Goal: Ask a question

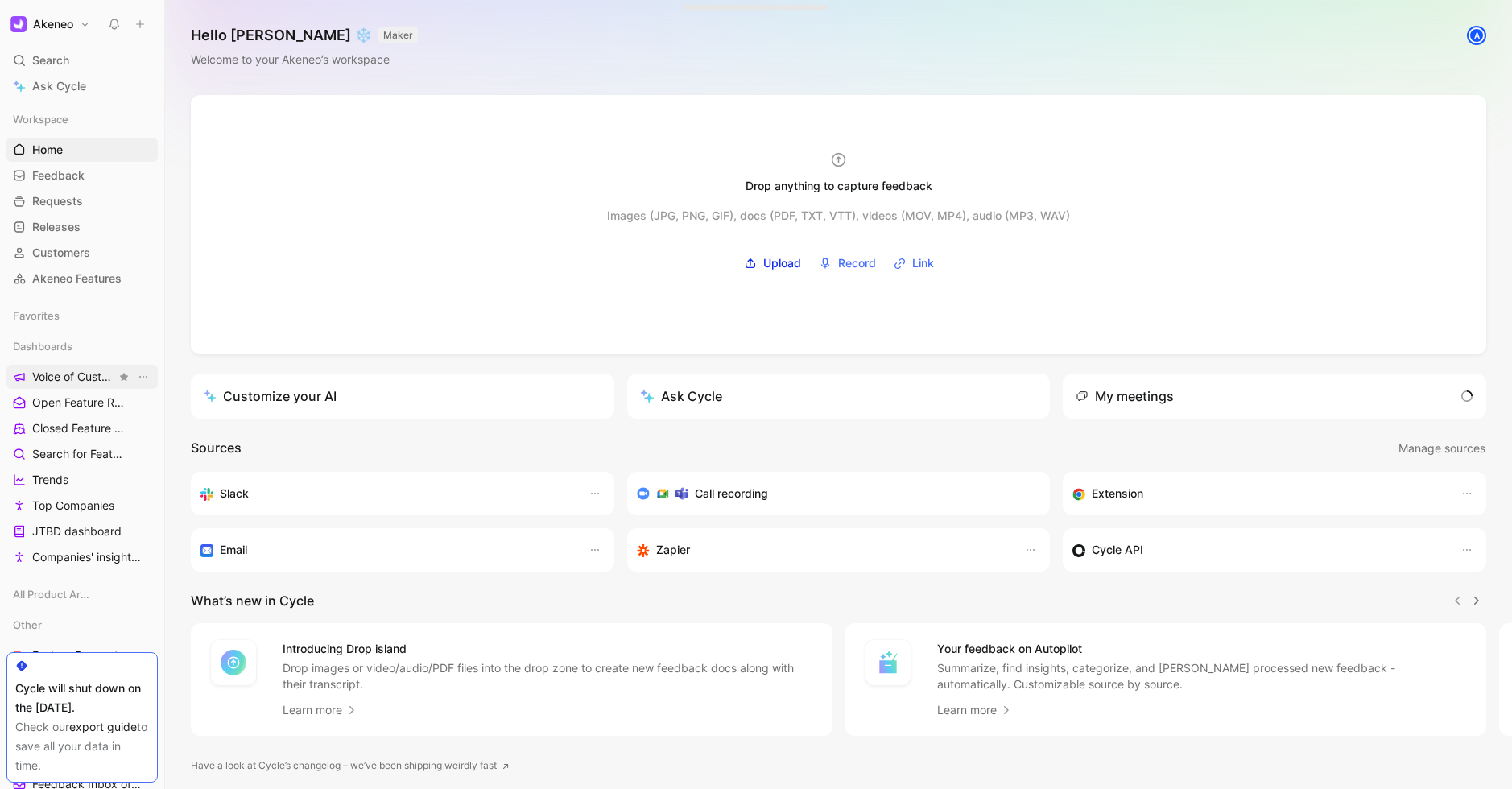
click at [73, 380] on span "Voice of Customers" at bounding box center [73, 376] width 83 height 16
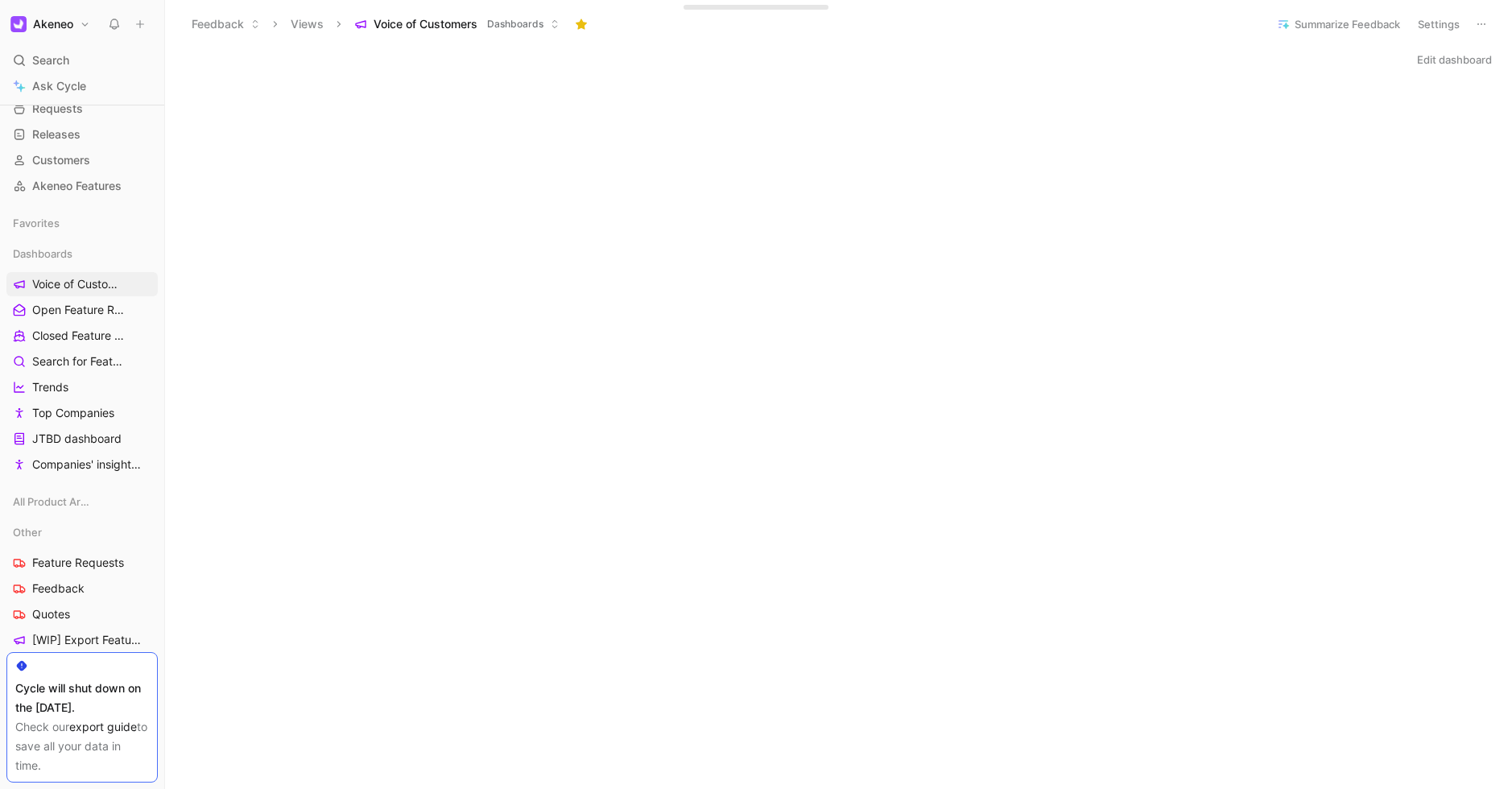
scroll to position [68, 0]
click at [64, 409] on span "Trends" at bounding box center [50, 412] width 36 height 16
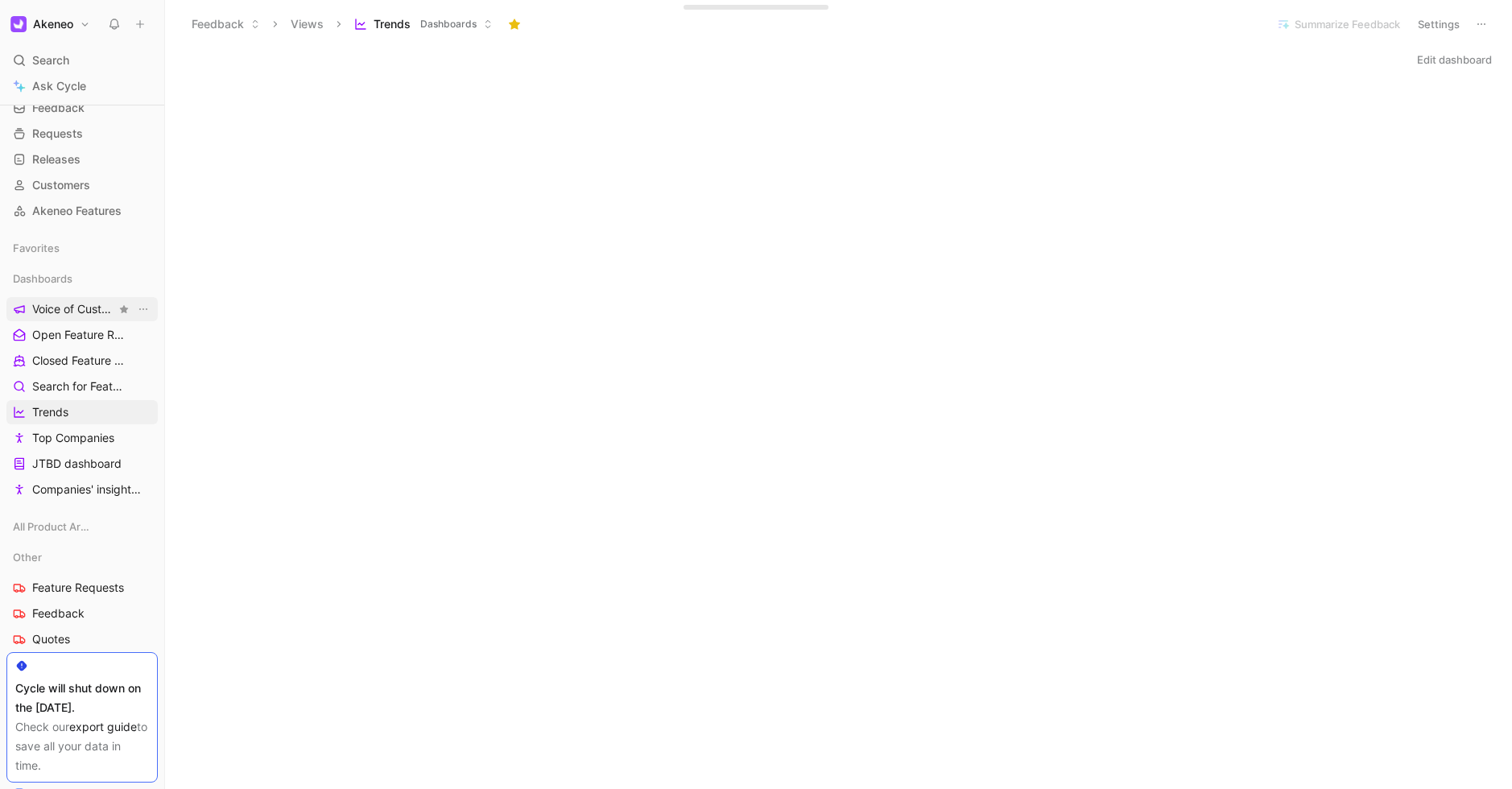
click at [58, 312] on span "Voice of Customers" at bounding box center [73, 309] width 83 height 16
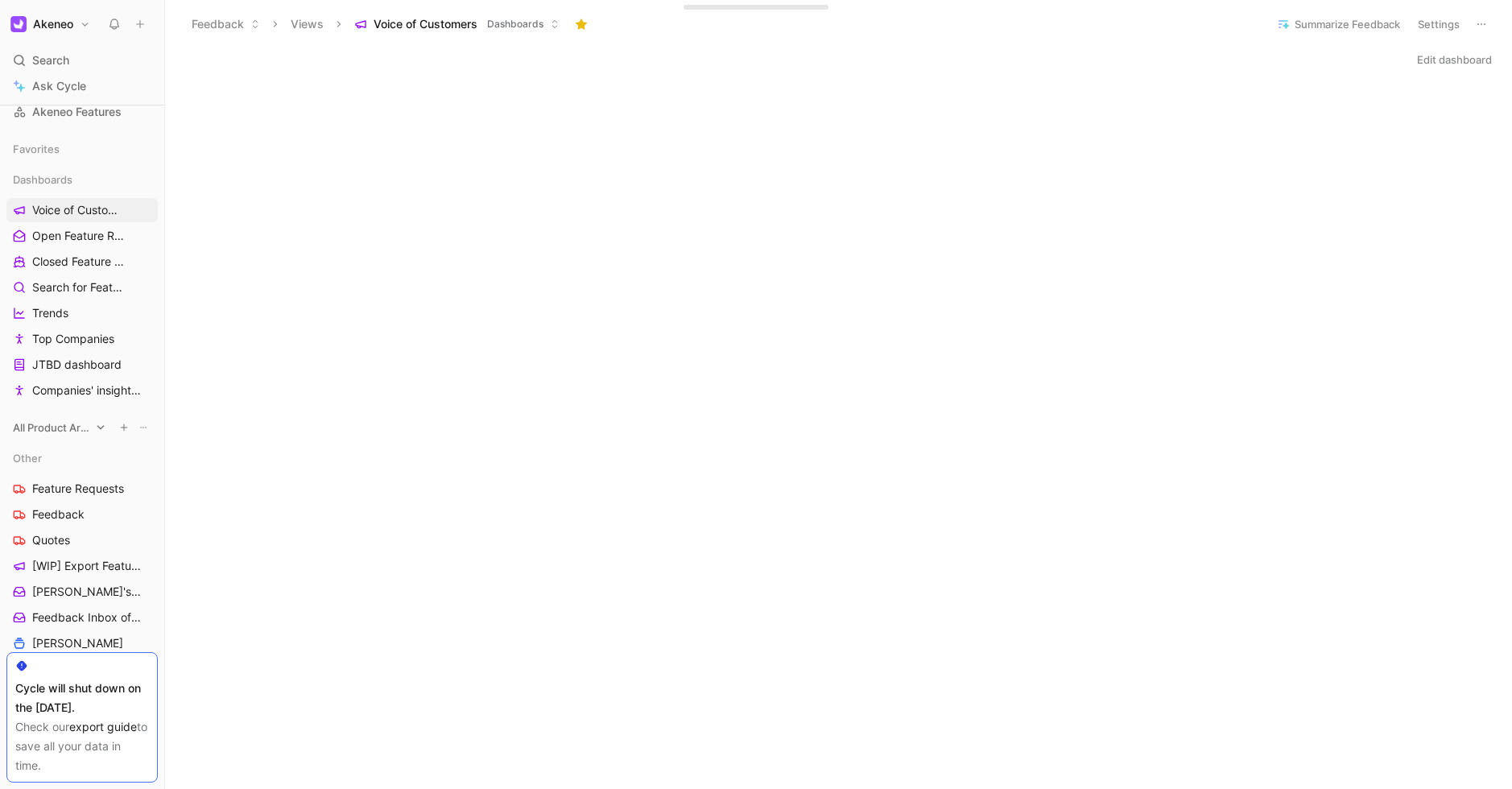
scroll to position [273, 0]
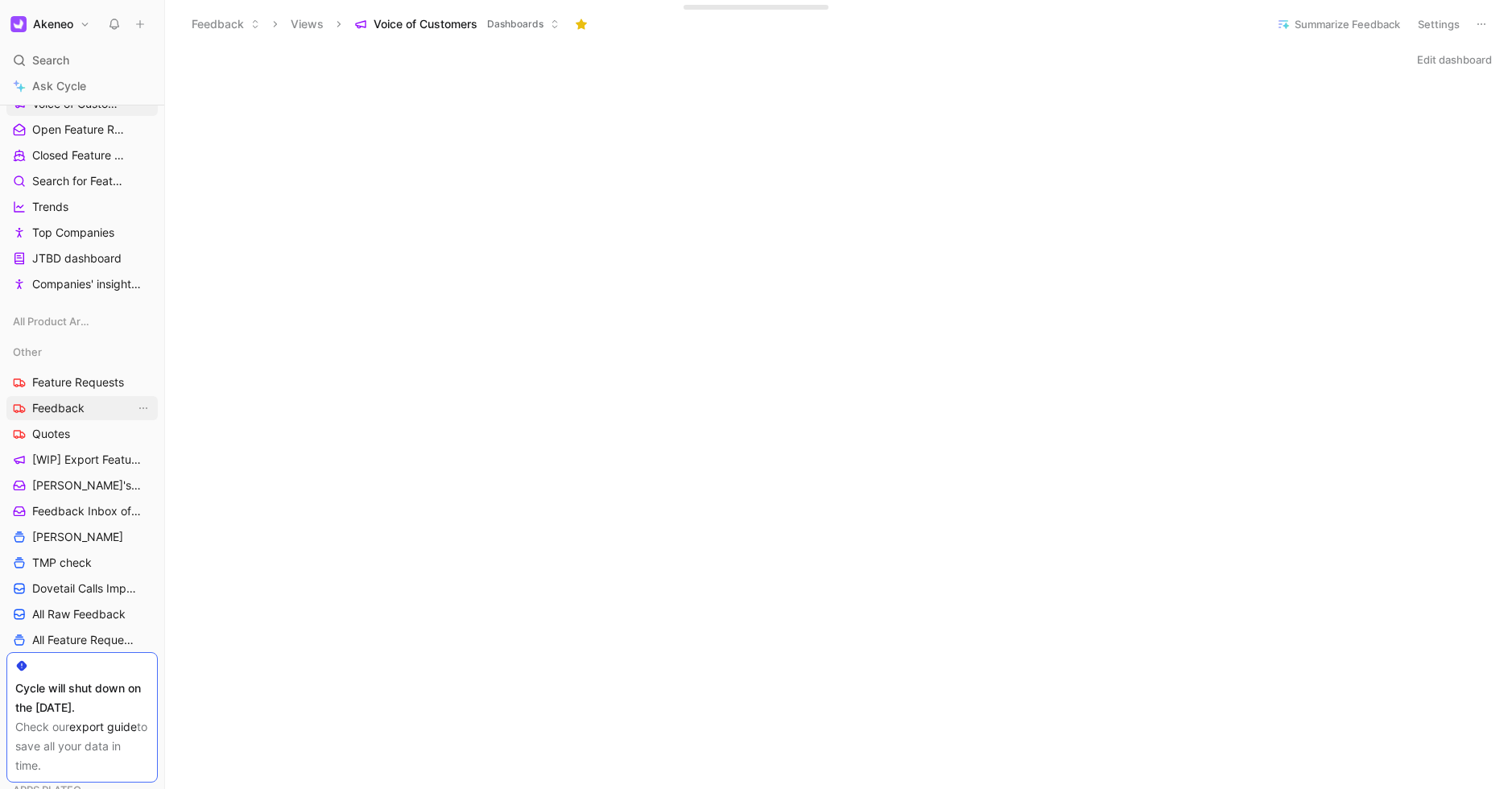
click at [61, 413] on span "Feedback" at bounding box center [58, 408] width 52 height 16
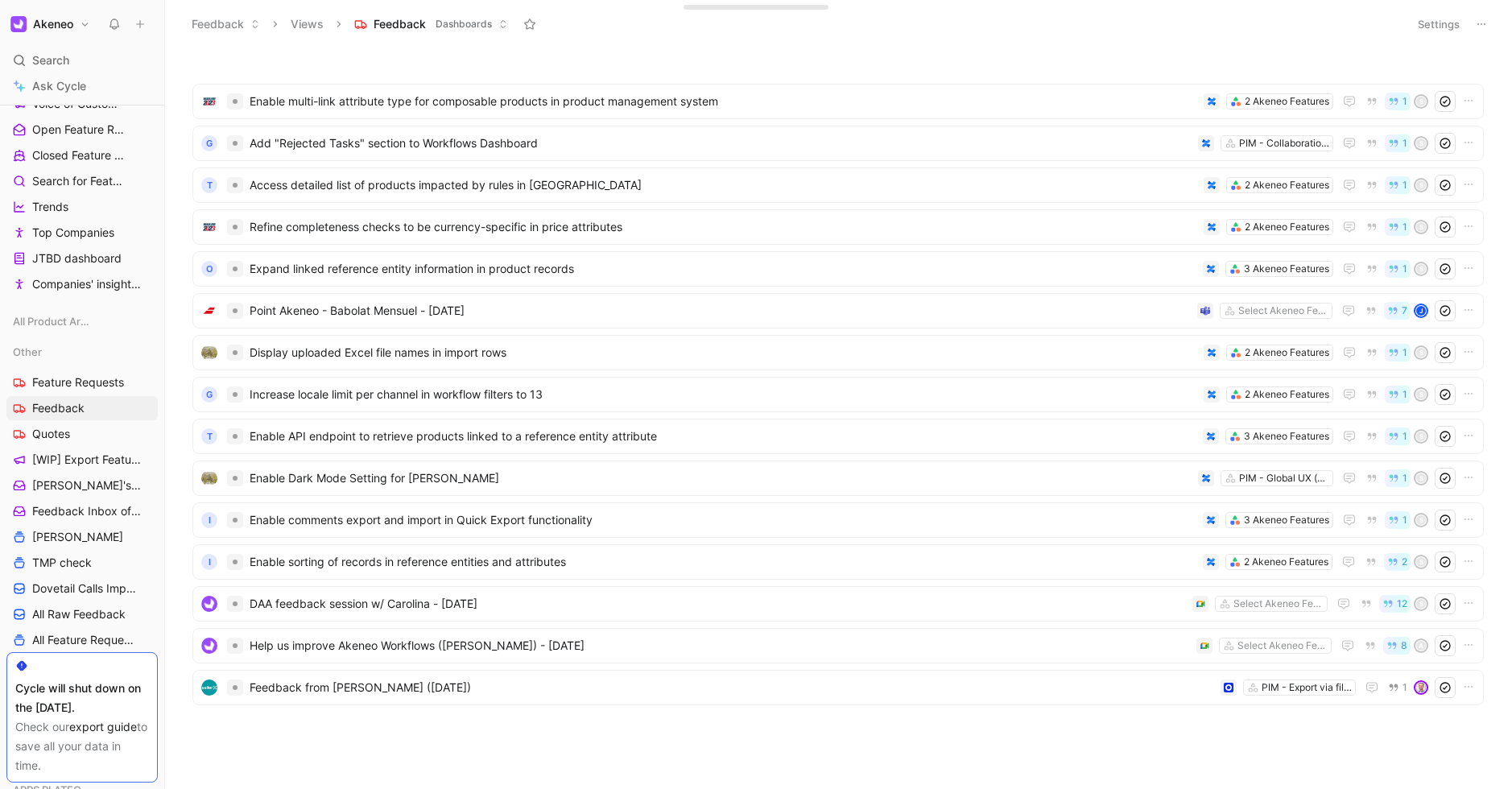
click at [1448, 27] on button "Settings" at bounding box center [1439, 24] width 57 height 22
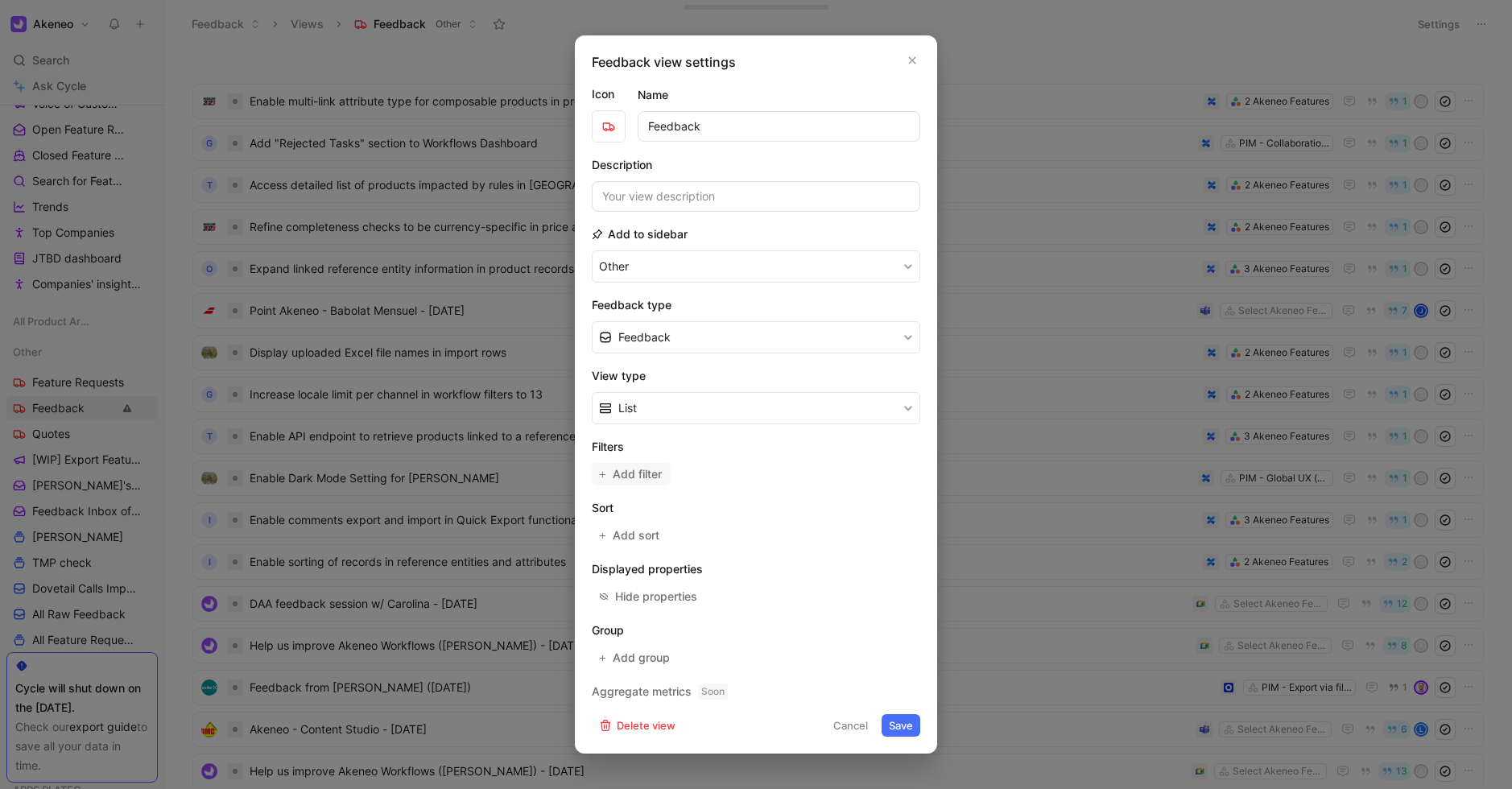
click at [641, 473] on span "Add filter" at bounding box center [637, 474] width 51 height 19
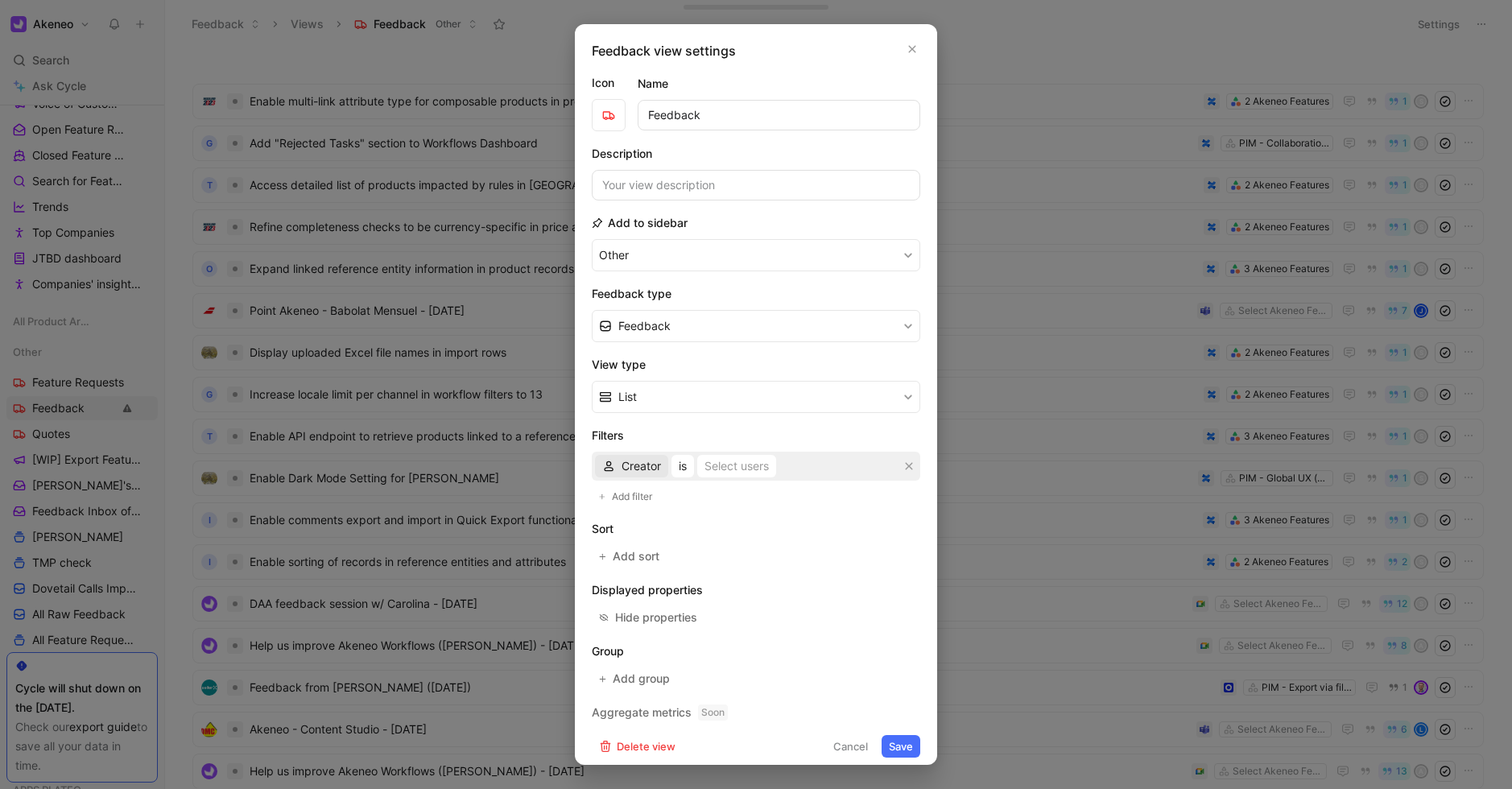
click at [630, 469] on span "Creator" at bounding box center [641, 466] width 40 height 19
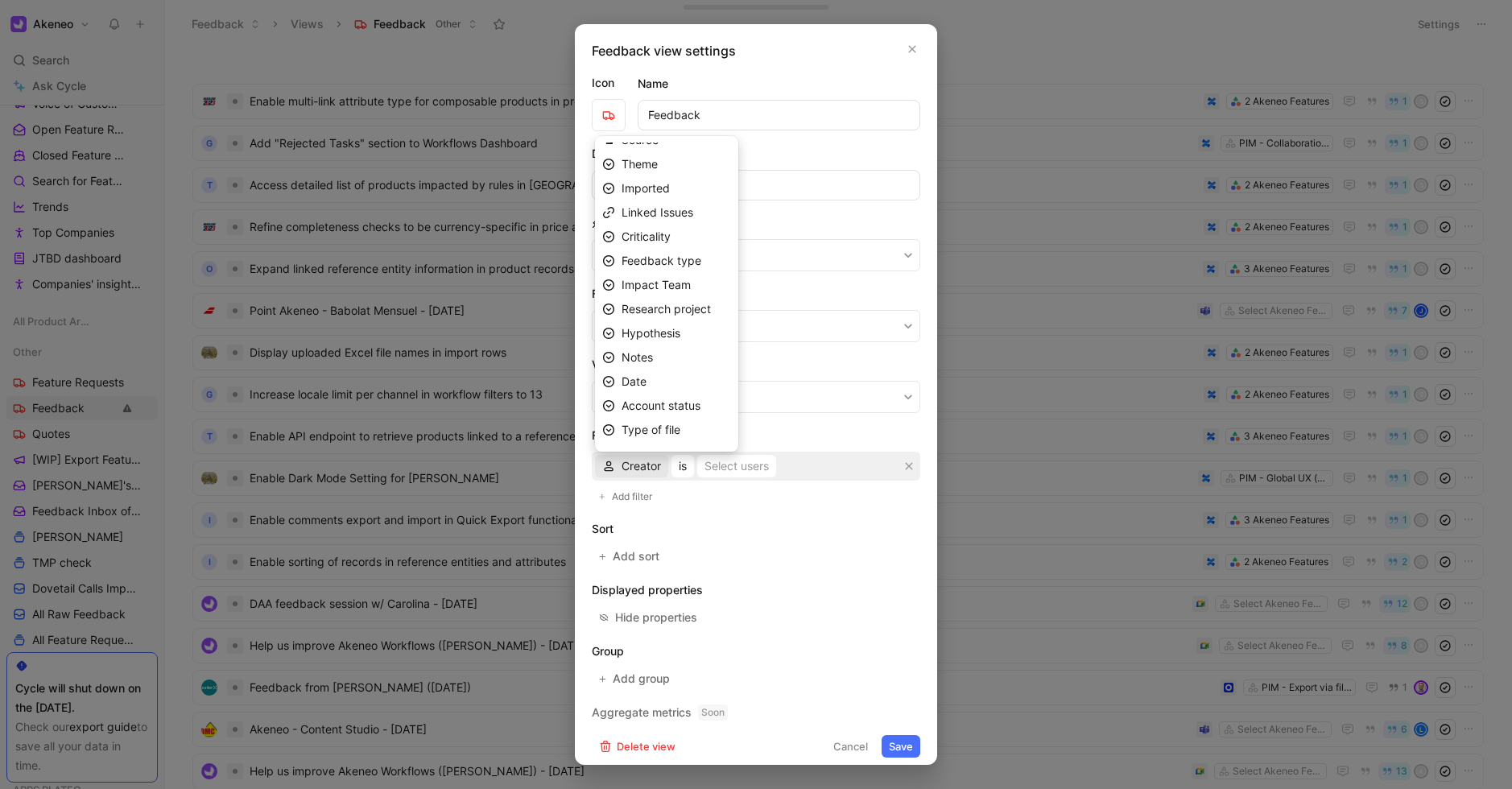
scroll to position [205, 0]
click at [641, 363] on span "Date" at bounding box center [633, 360] width 25 height 14
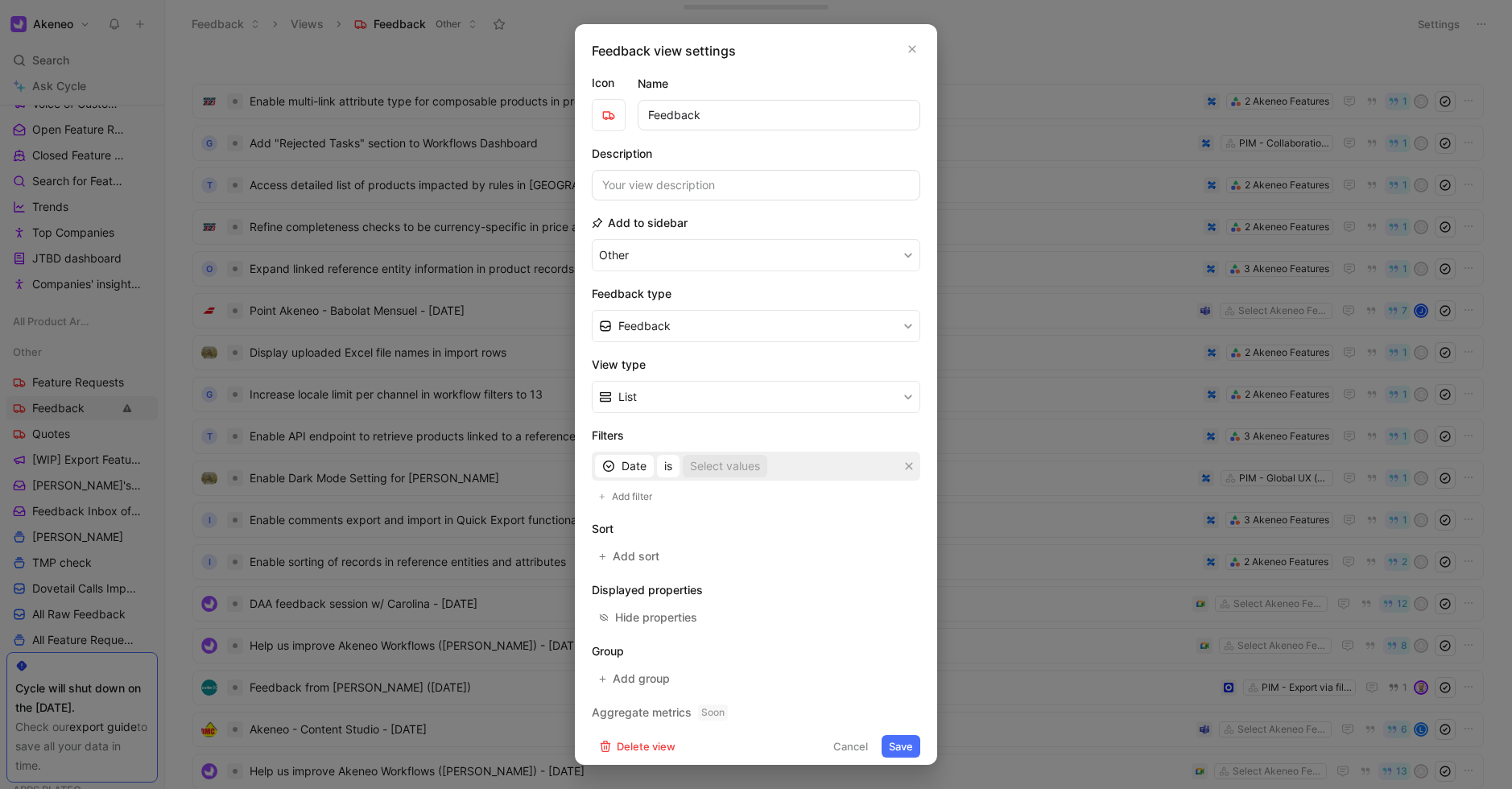
click at [705, 467] on div "Select values" at bounding box center [725, 466] width 70 height 19
click at [668, 471] on span "is" at bounding box center [668, 466] width 8 height 19
click at [633, 468] on span "Date" at bounding box center [633, 466] width 25 height 19
click at [857, 748] on button "Cancel" at bounding box center [850, 746] width 49 height 22
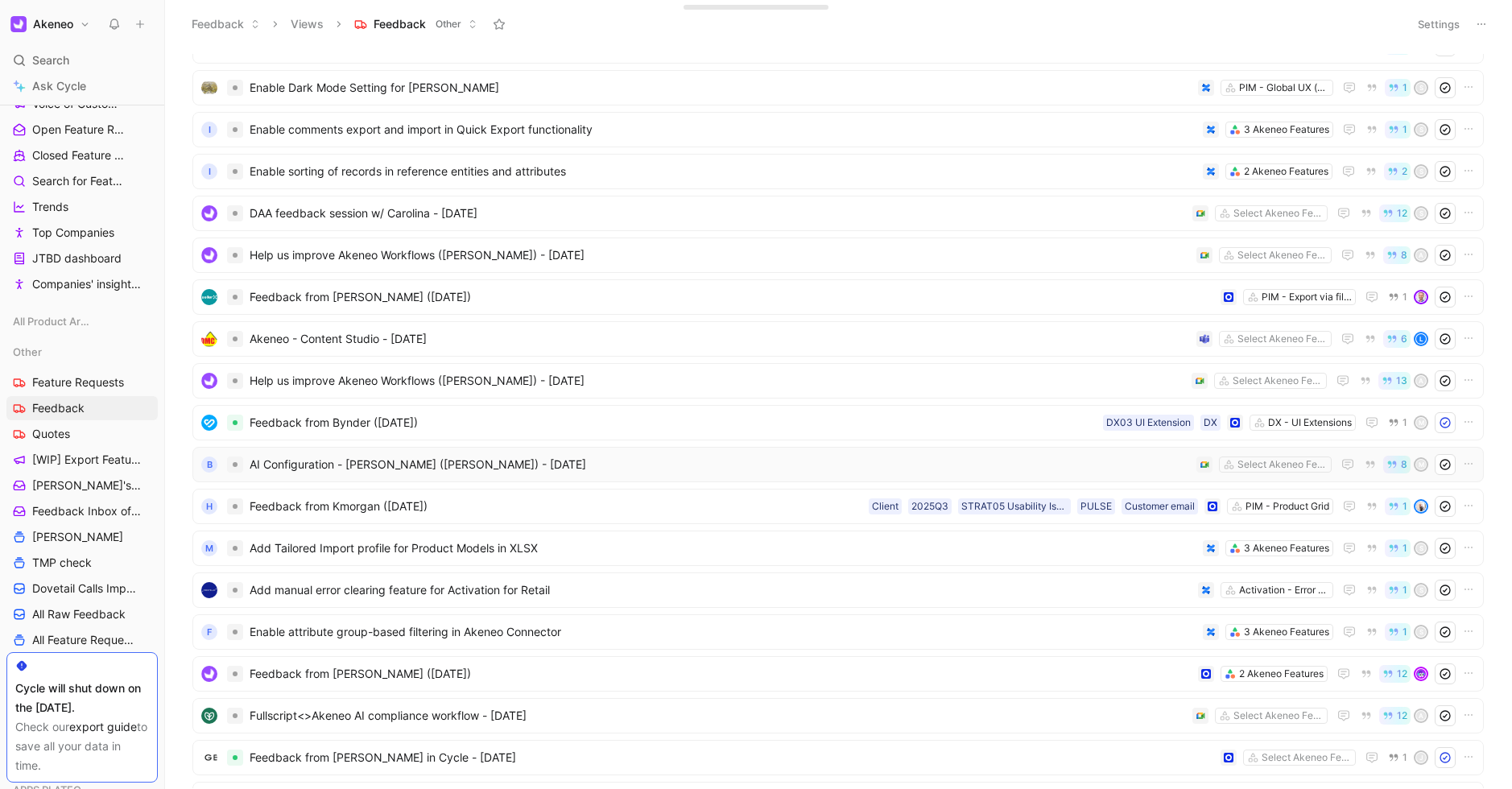
scroll to position [0, 0]
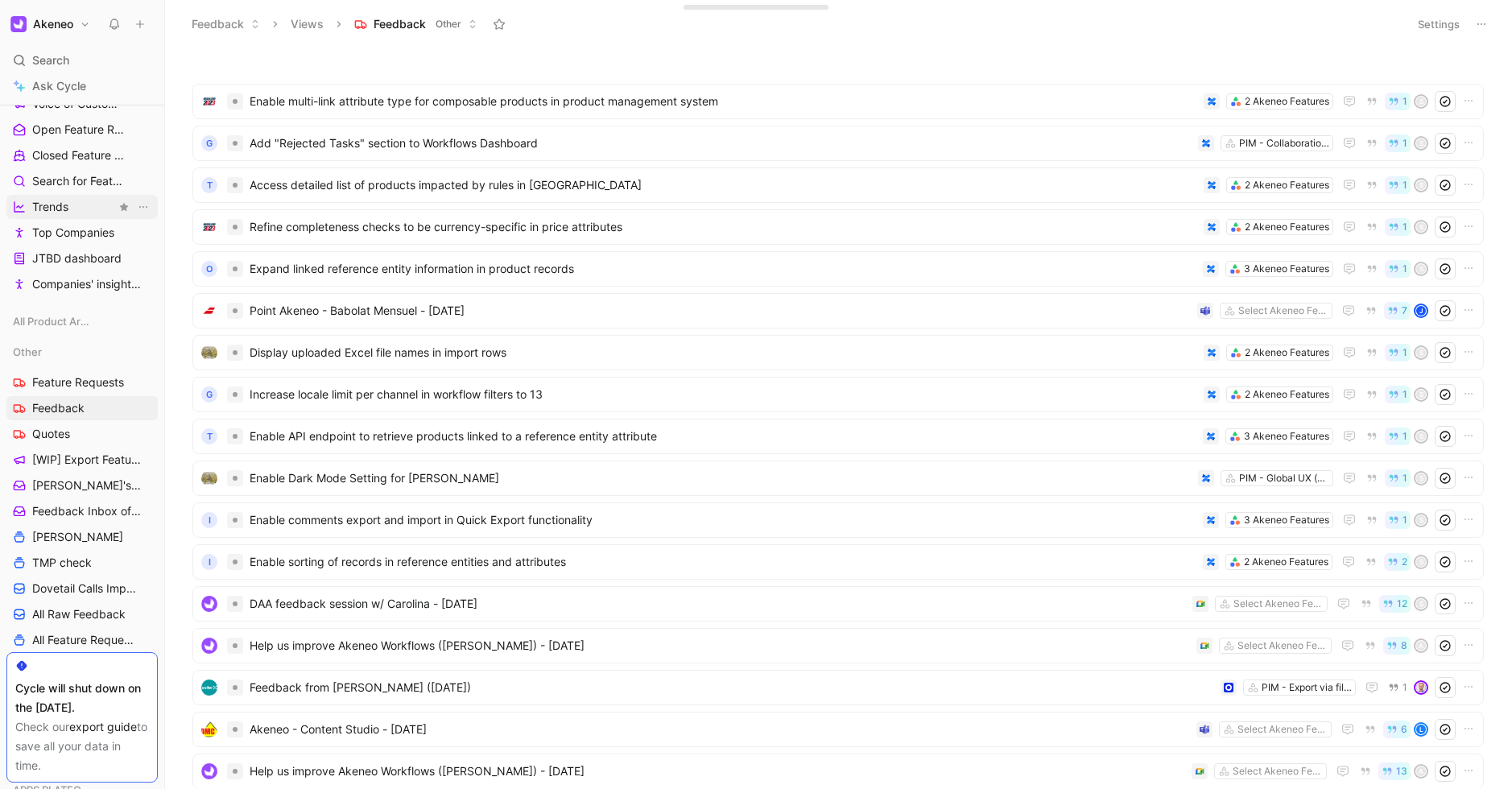
click at [68, 217] on link "Trends" at bounding box center [82, 207] width 151 height 24
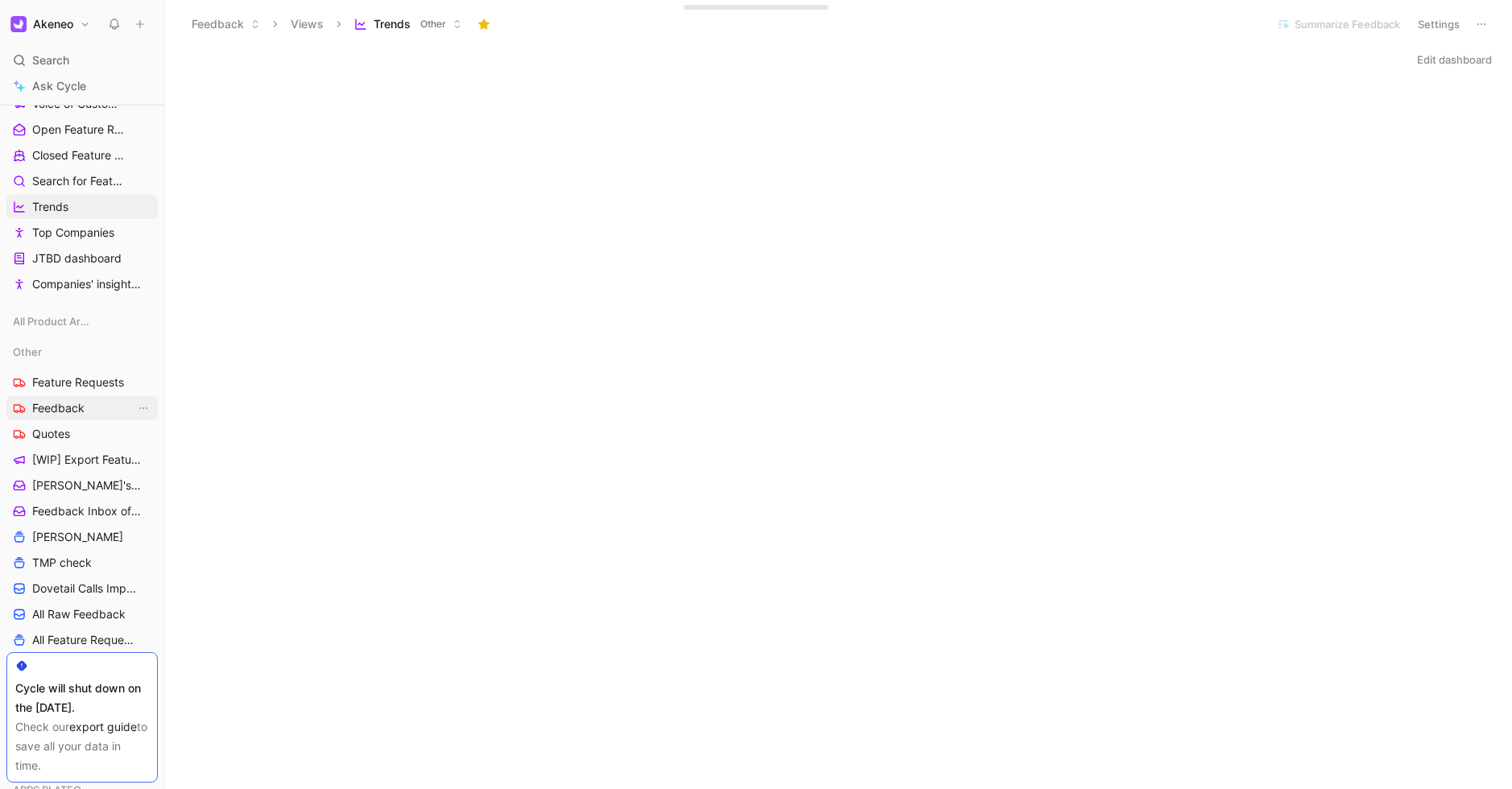
click at [82, 418] on link "Feedback" at bounding box center [82, 408] width 151 height 24
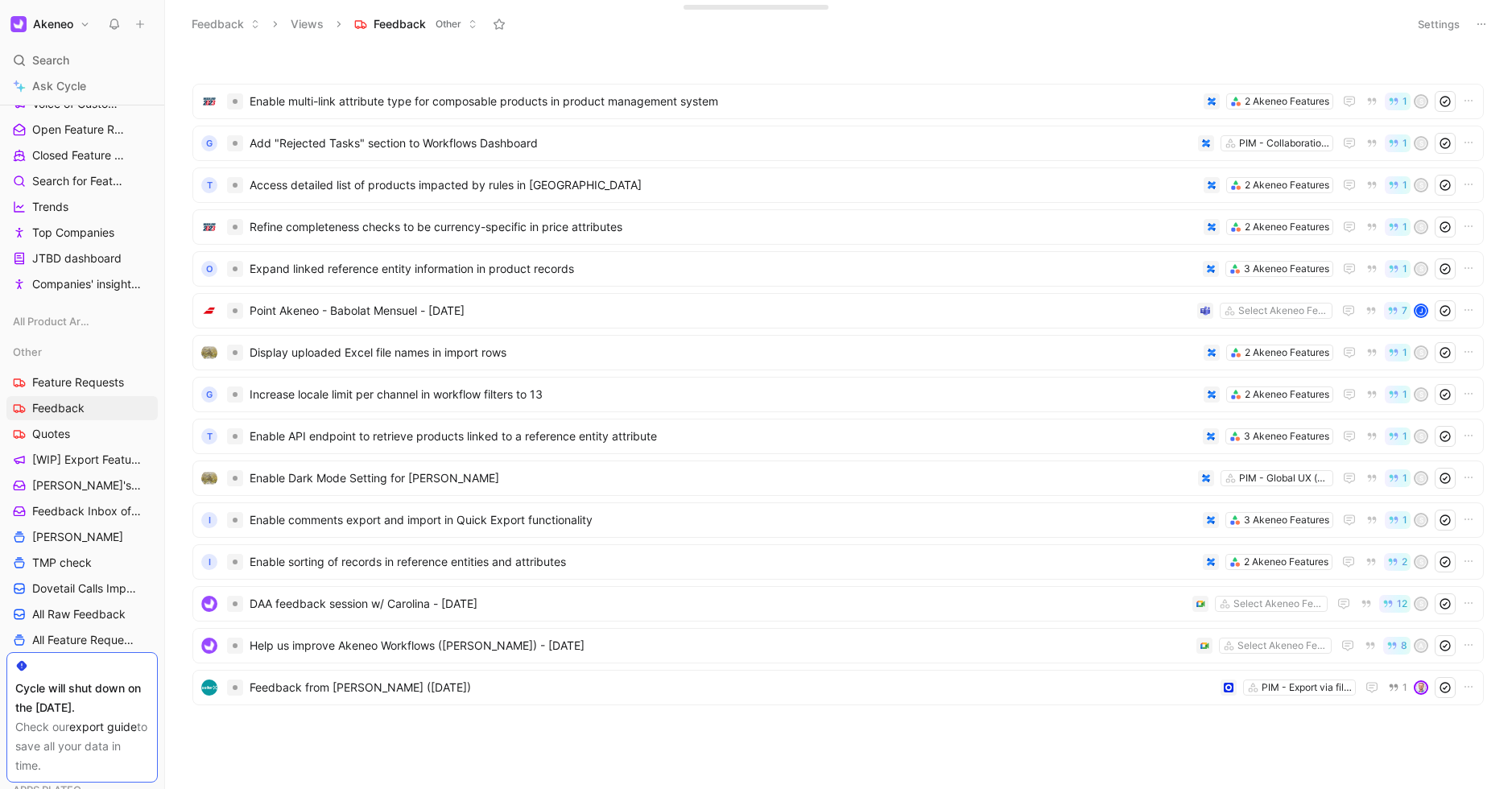
click at [1445, 28] on button "Settings" at bounding box center [1439, 24] width 57 height 22
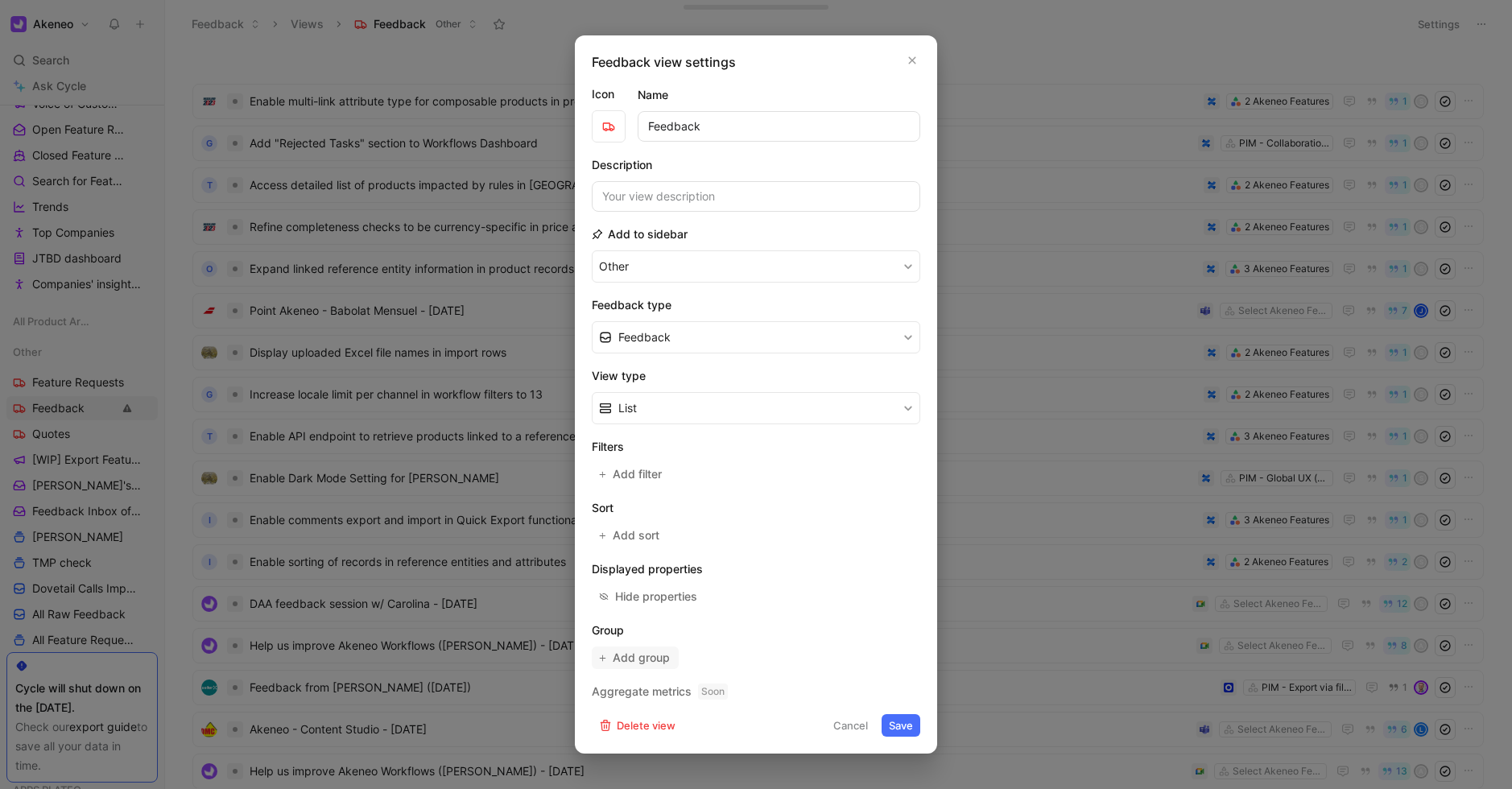
click at [643, 654] on span "Add group" at bounding box center [642, 658] width 58 height 19
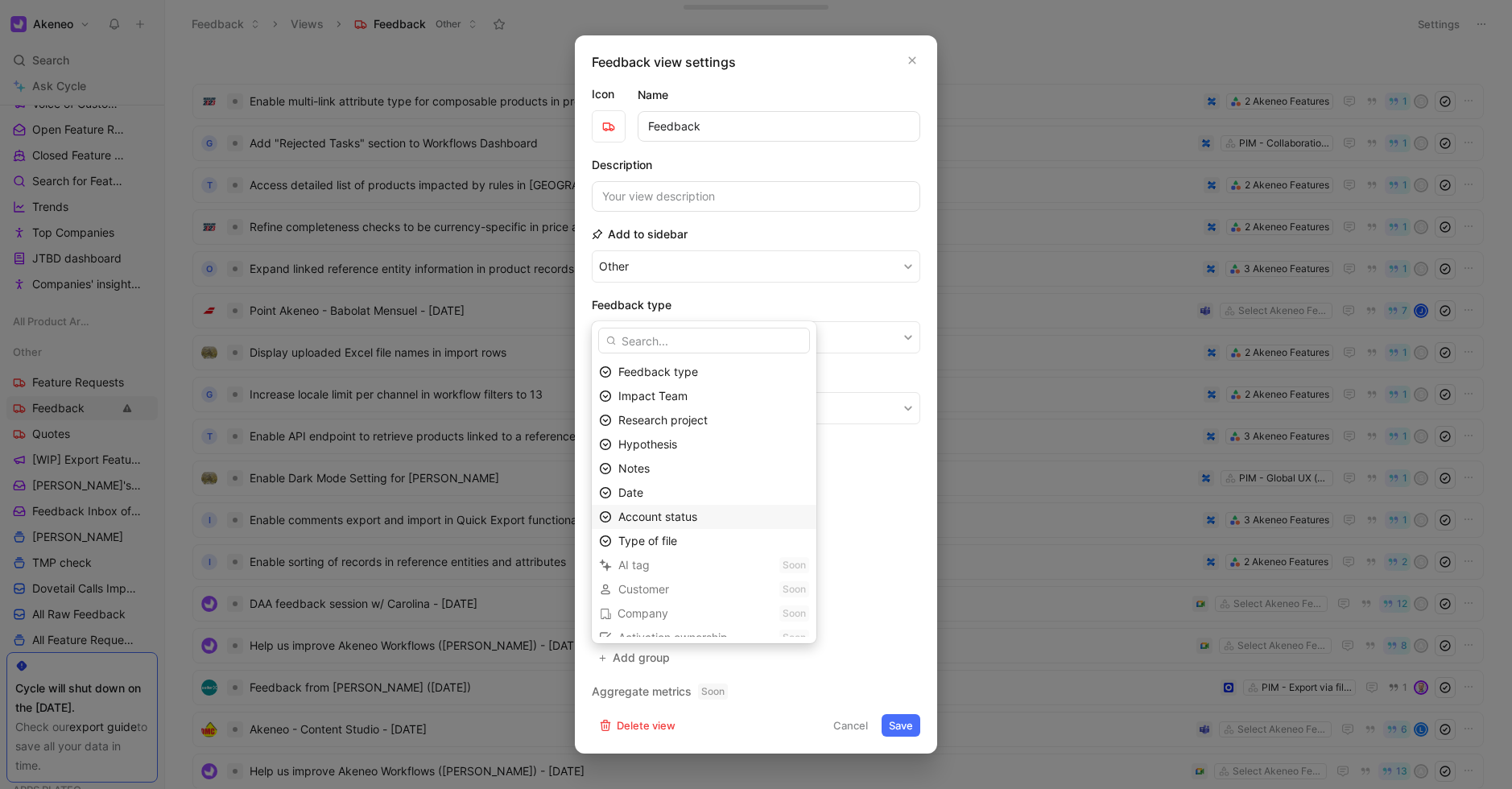
scroll to position [230, 0]
click at [648, 468] on div "Date" at bounding box center [704, 480] width 224 height 24
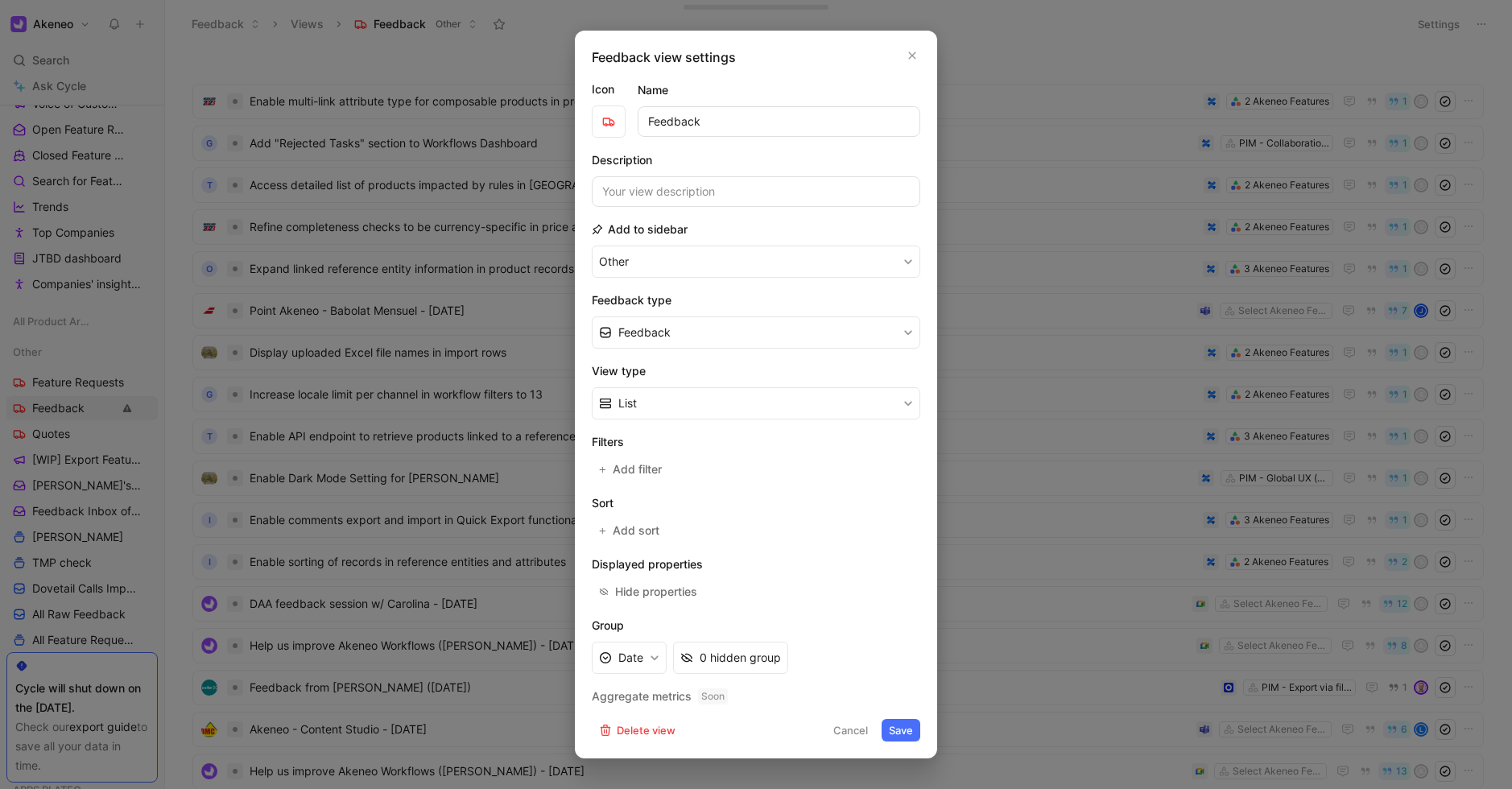
click at [893, 723] on button "Save" at bounding box center [900, 731] width 39 height 22
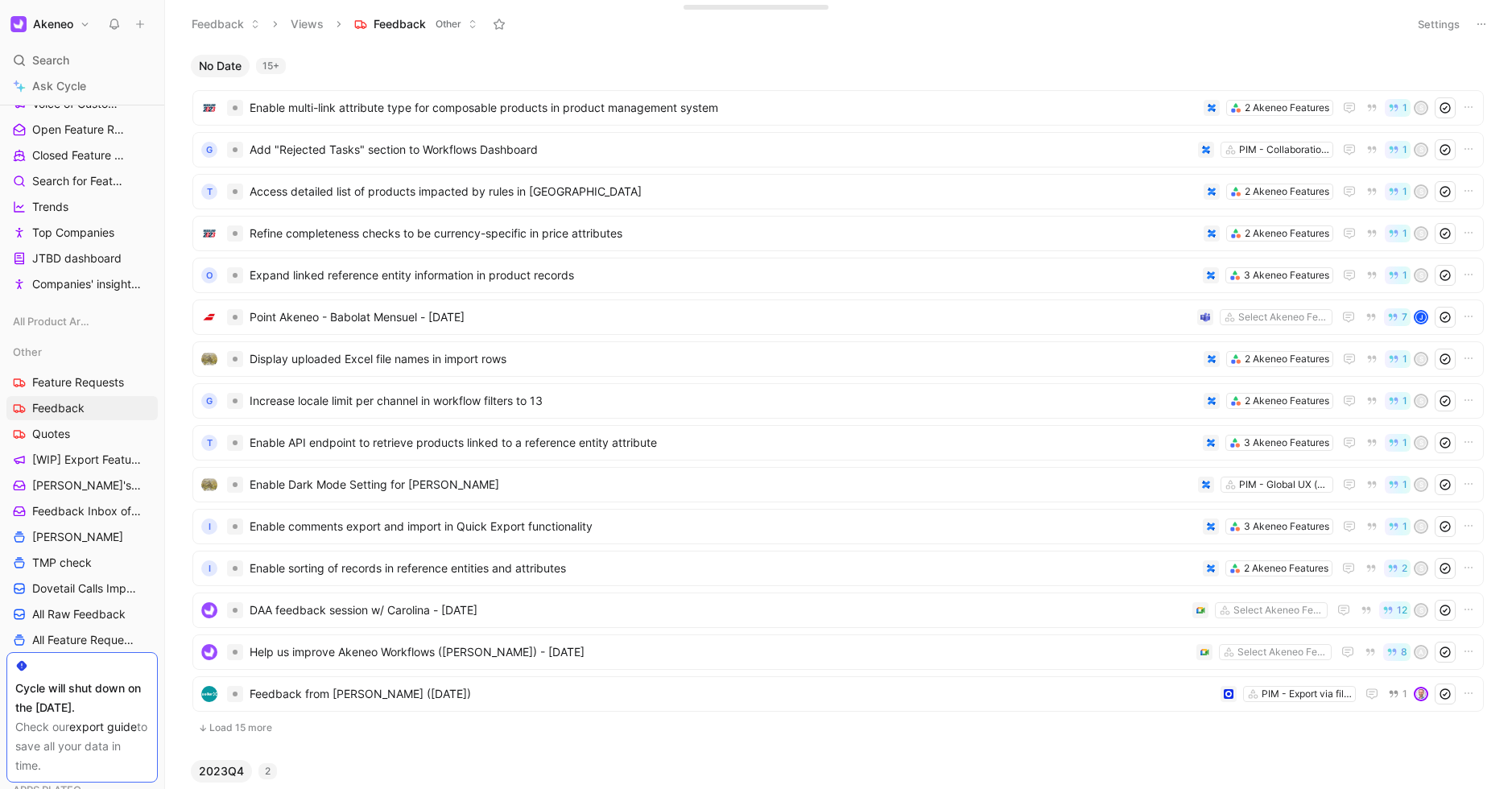
click at [1424, 32] on button "Settings" at bounding box center [1439, 24] width 57 height 22
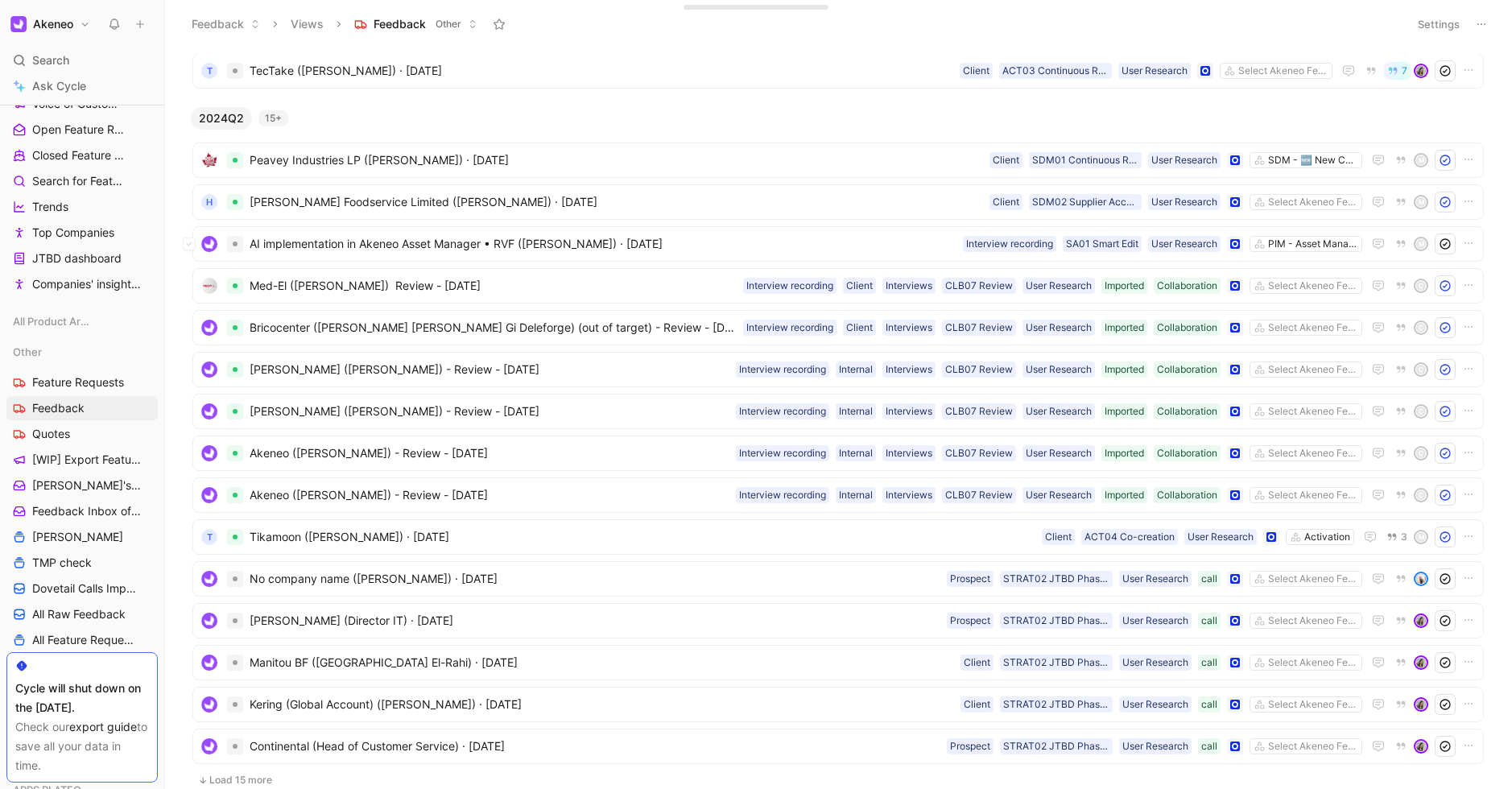
scroll to position [0, 0]
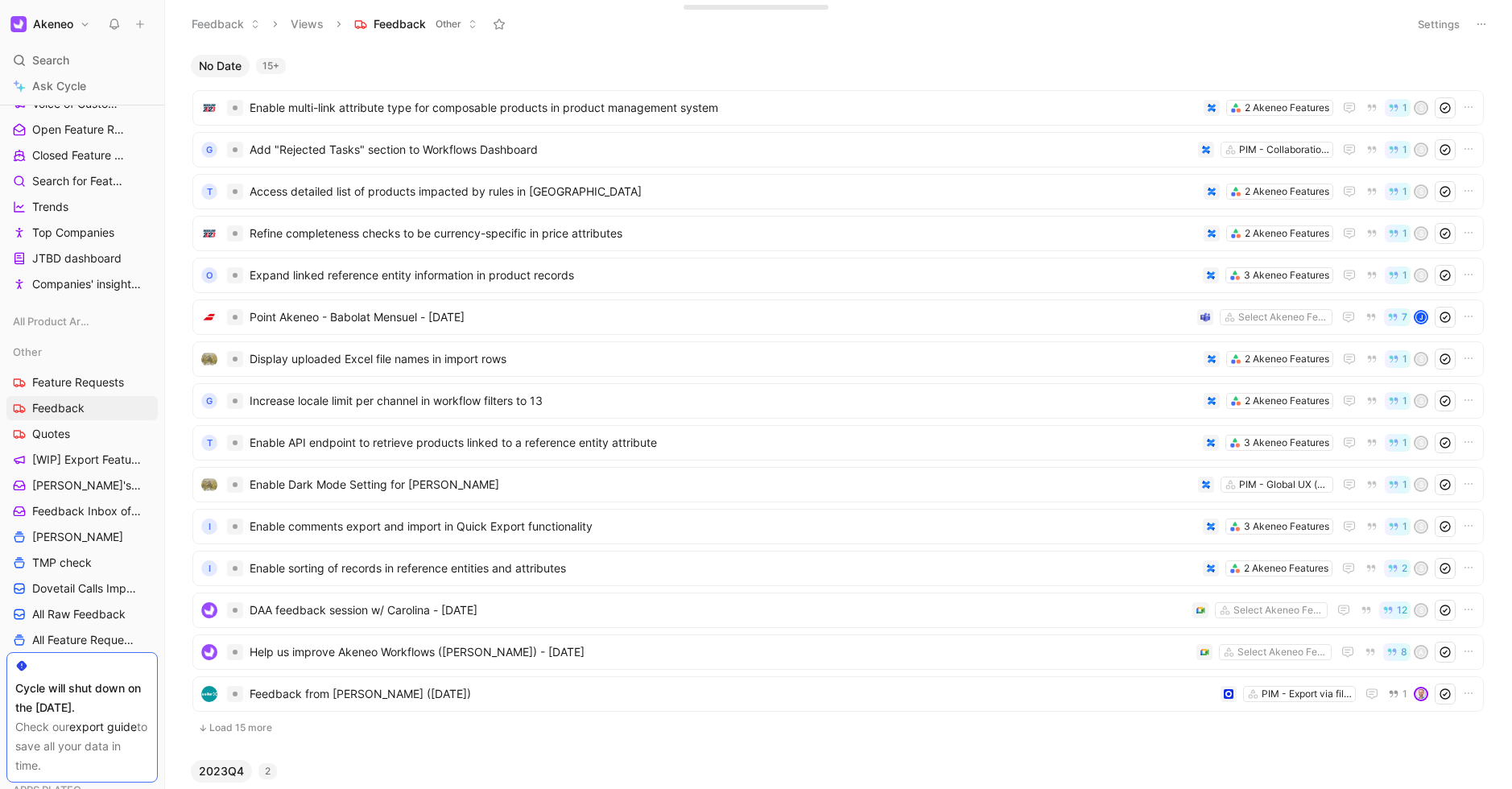
click at [1425, 27] on button "Settings" at bounding box center [1439, 24] width 57 height 22
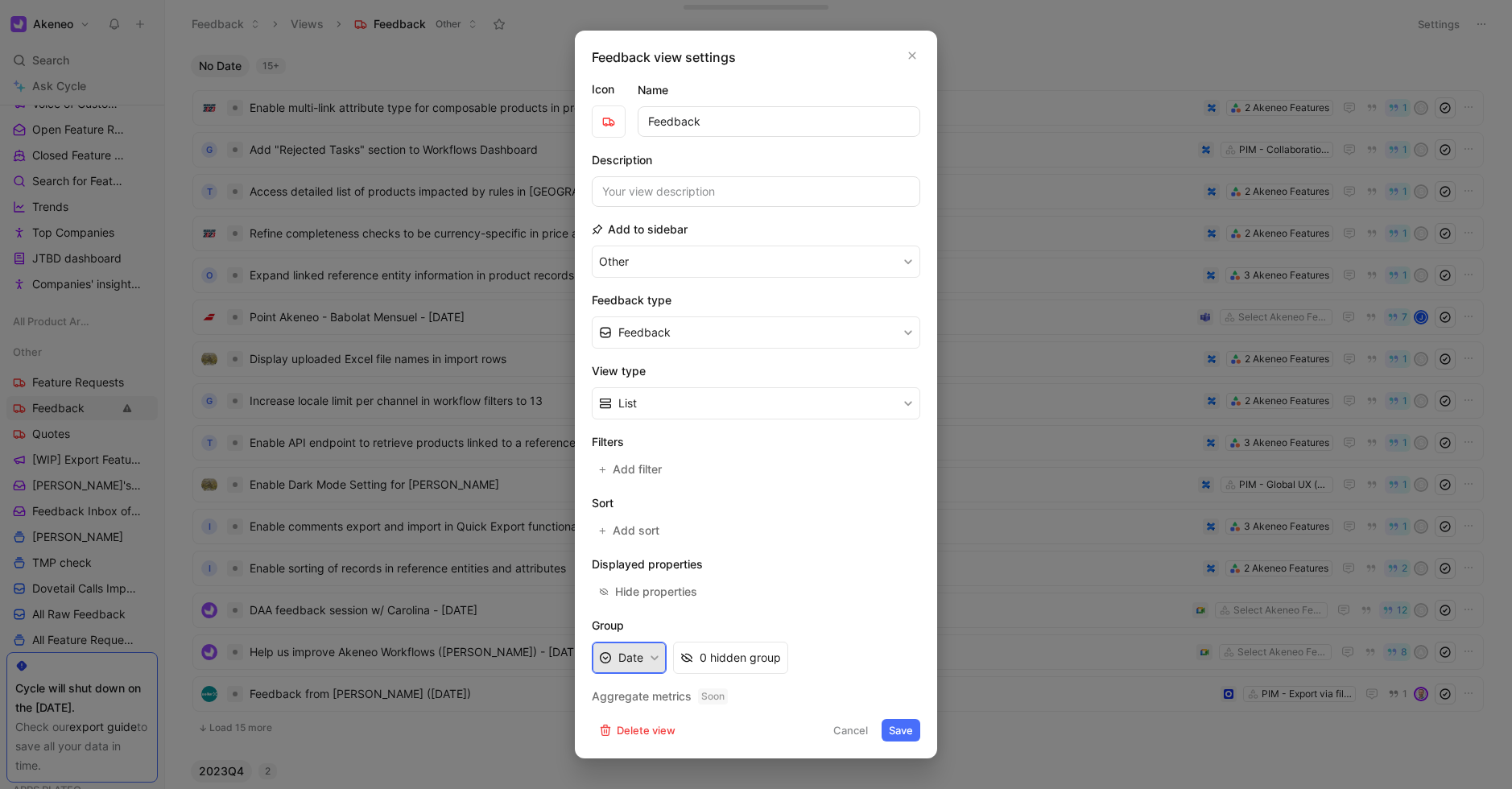
click at [642, 657] on button "Date" at bounding box center [629, 658] width 75 height 32
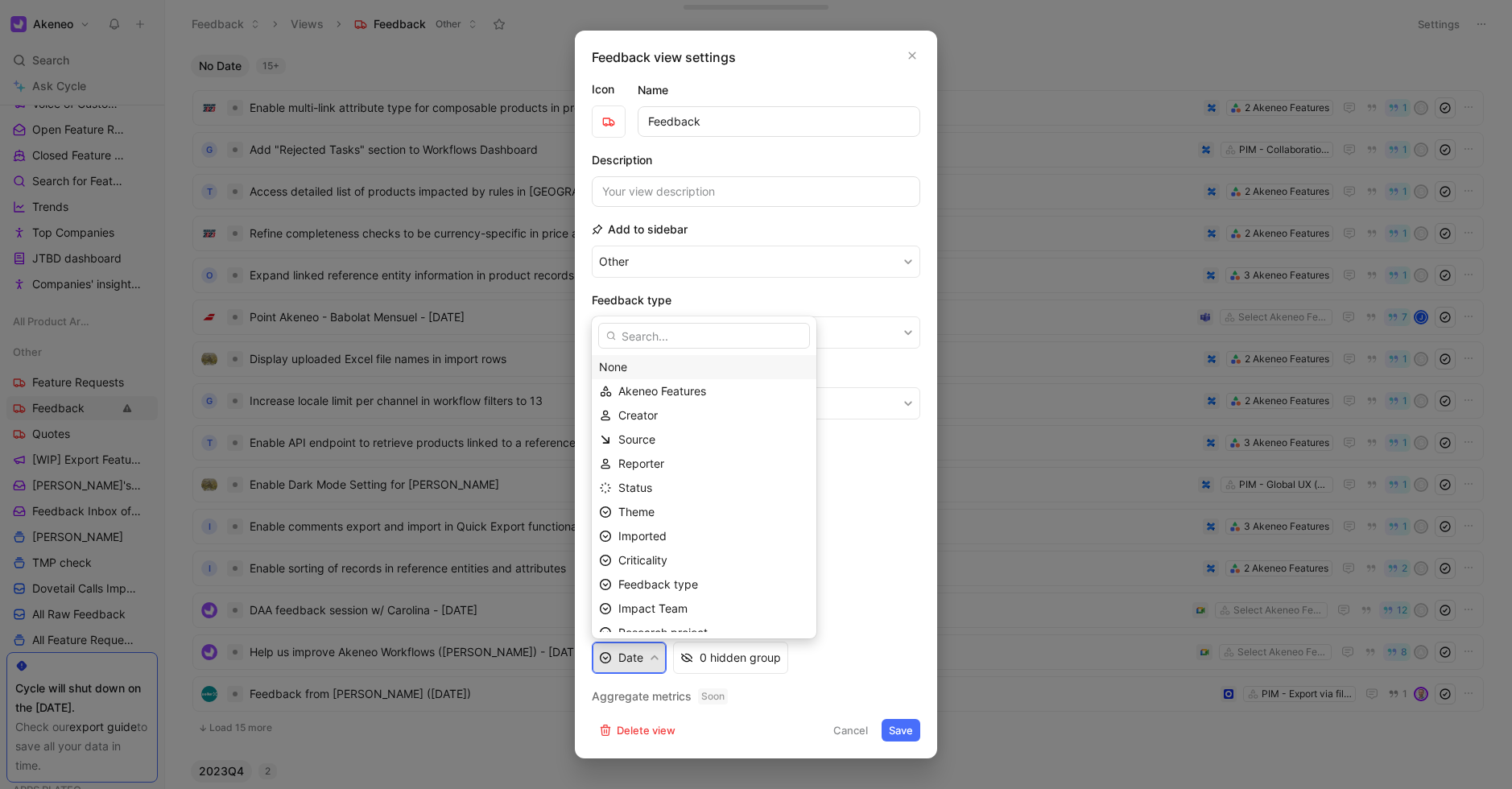
click at [636, 370] on div "None" at bounding box center [704, 367] width 210 height 19
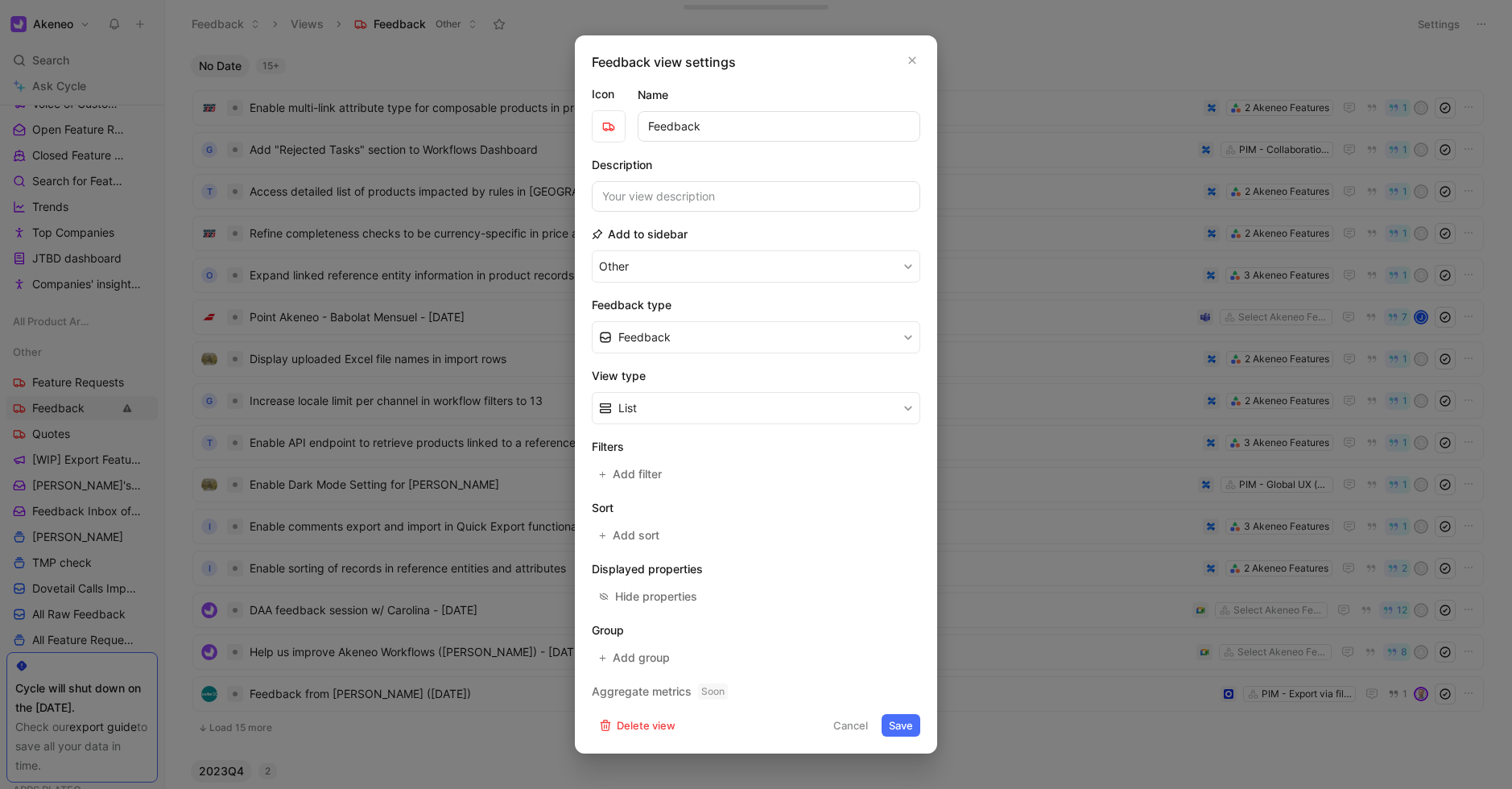
click at [896, 725] on button "Save" at bounding box center [900, 725] width 39 height 22
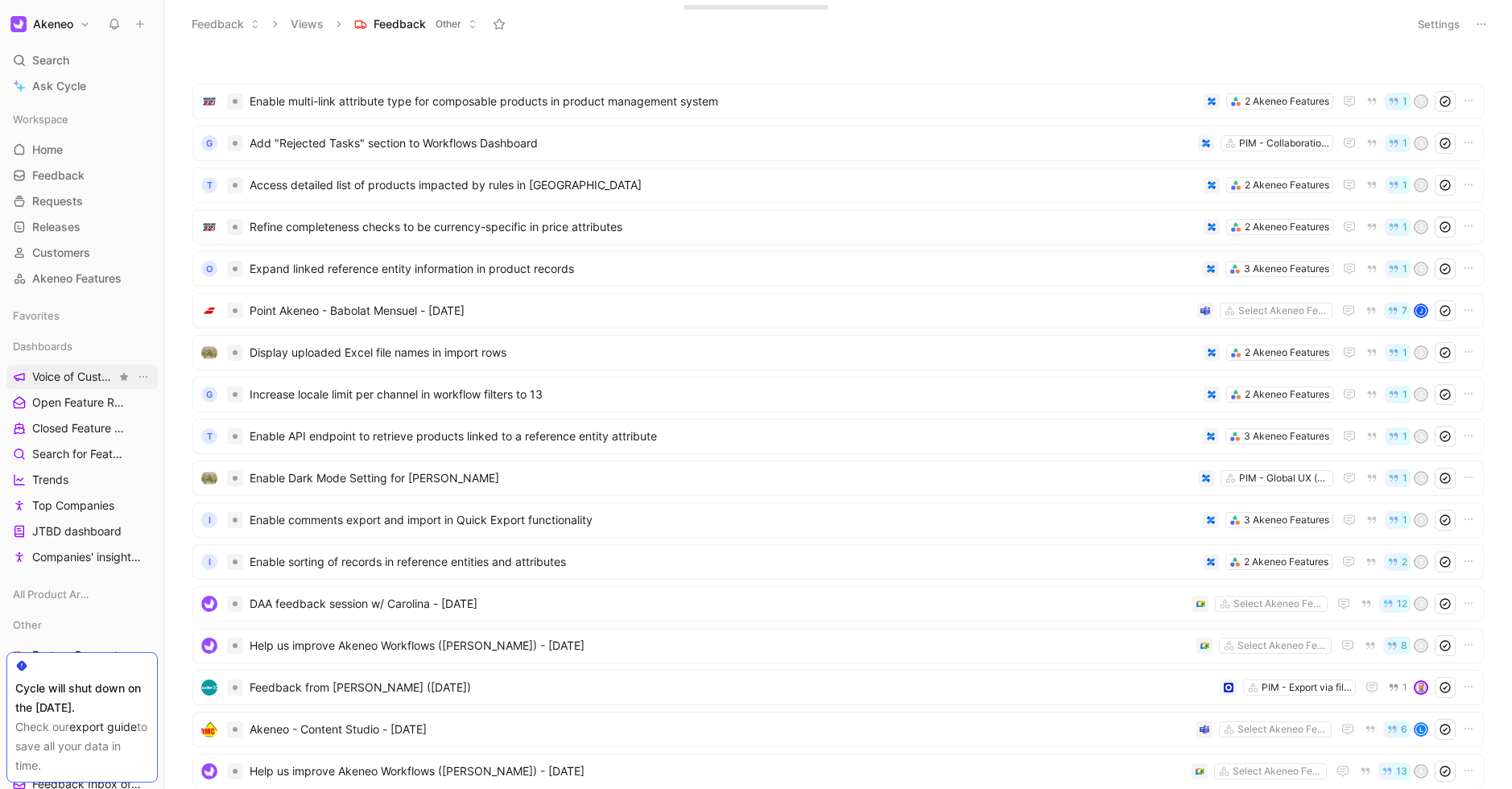
click at [69, 377] on span "Voice of Customers" at bounding box center [73, 376] width 83 height 16
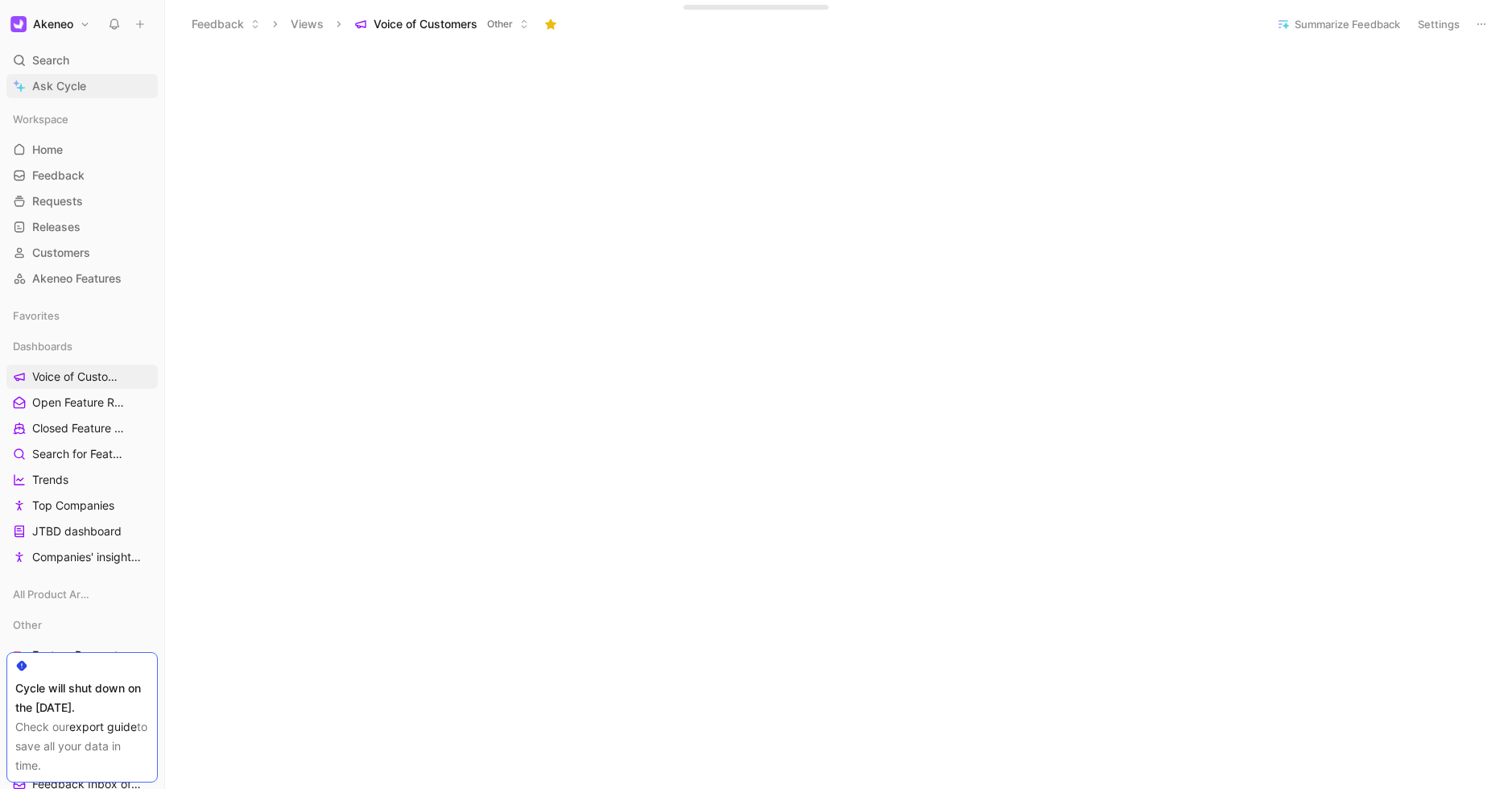
click at [54, 79] on span "Ask Cycle" at bounding box center [58, 86] width 54 height 19
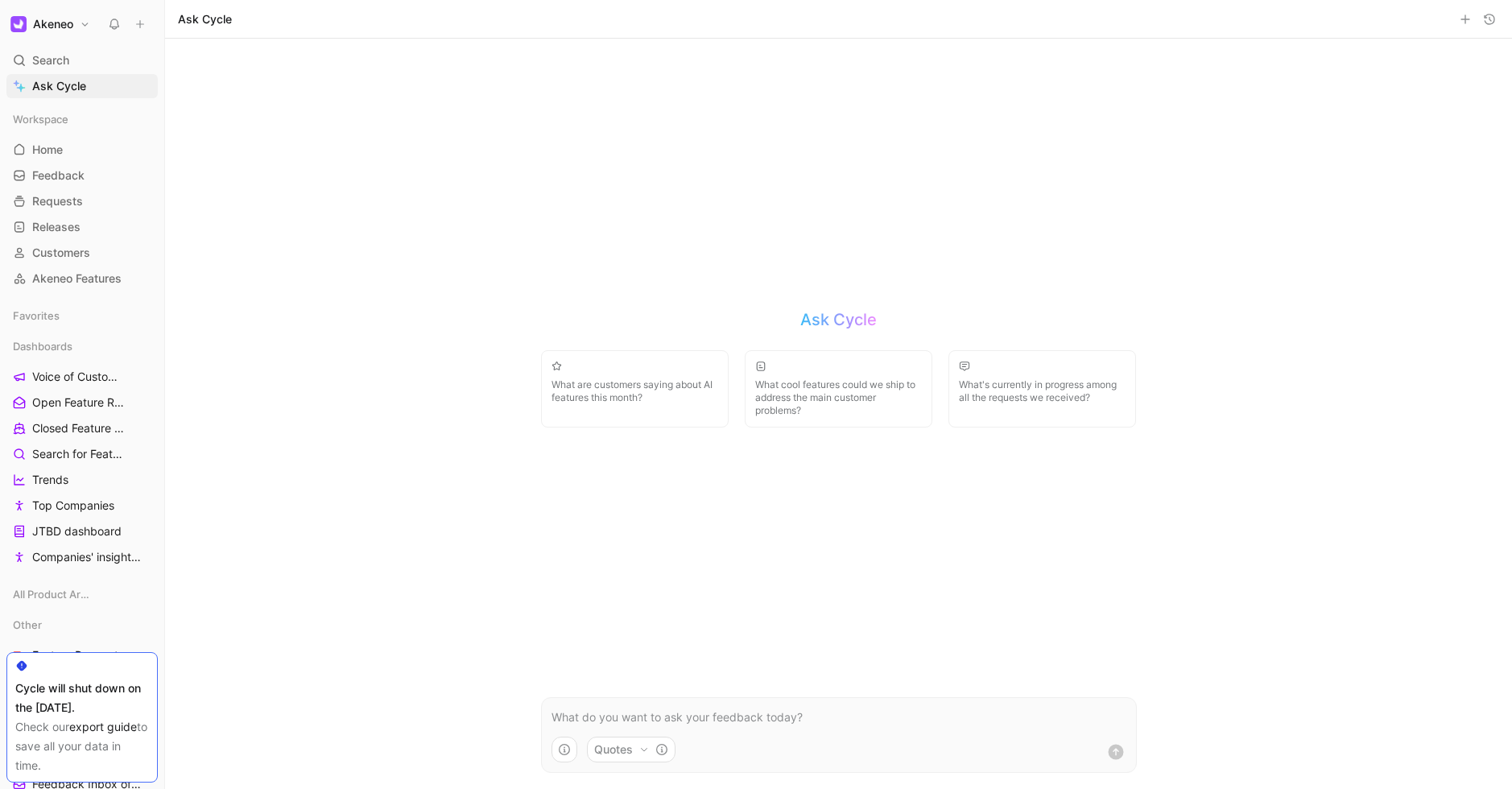
click at [674, 715] on p at bounding box center [838, 718] width 575 height 19
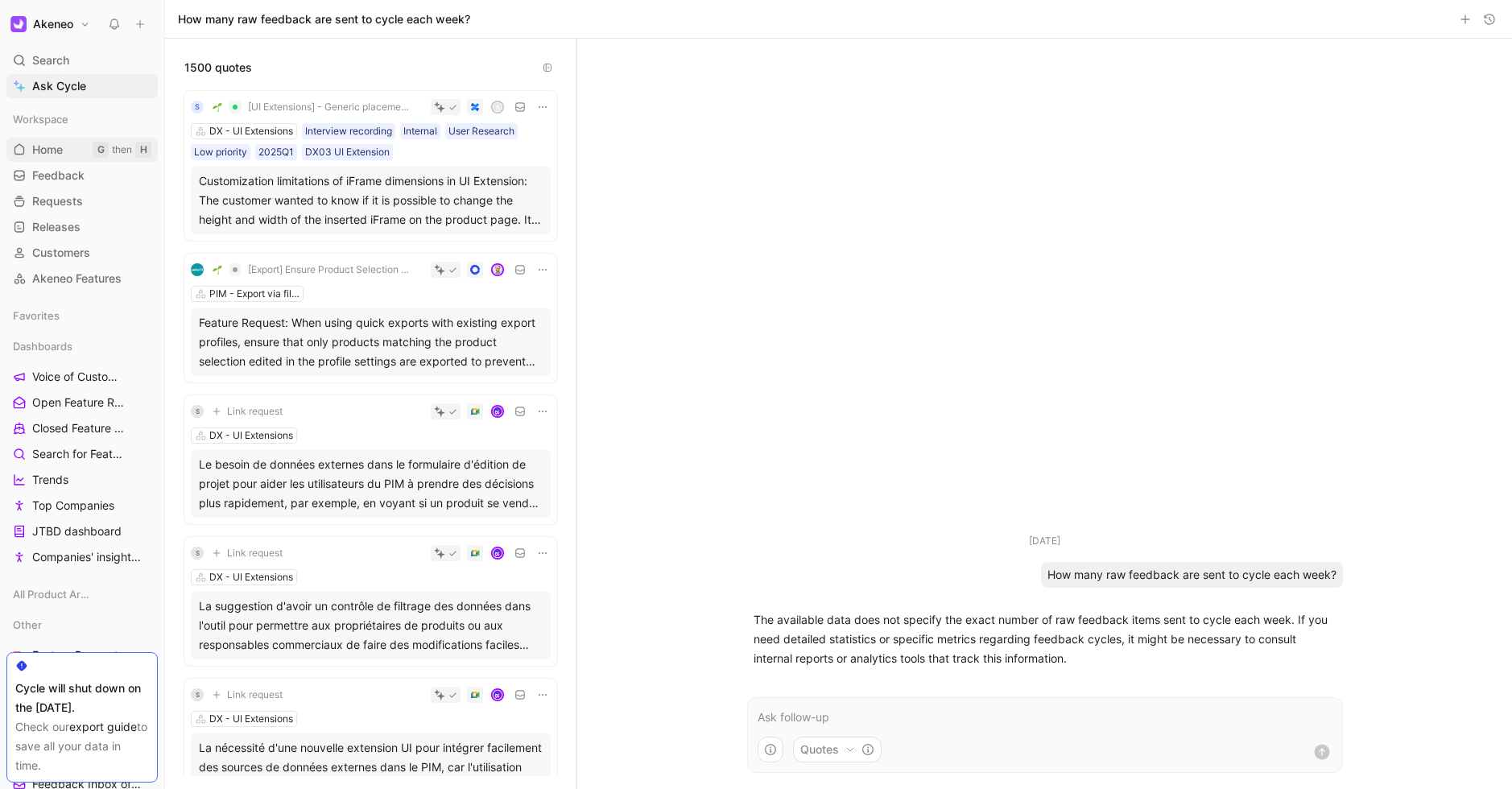
click at [58, 148] on span "Home" at bounding box center [47, 150] width 31 height 16
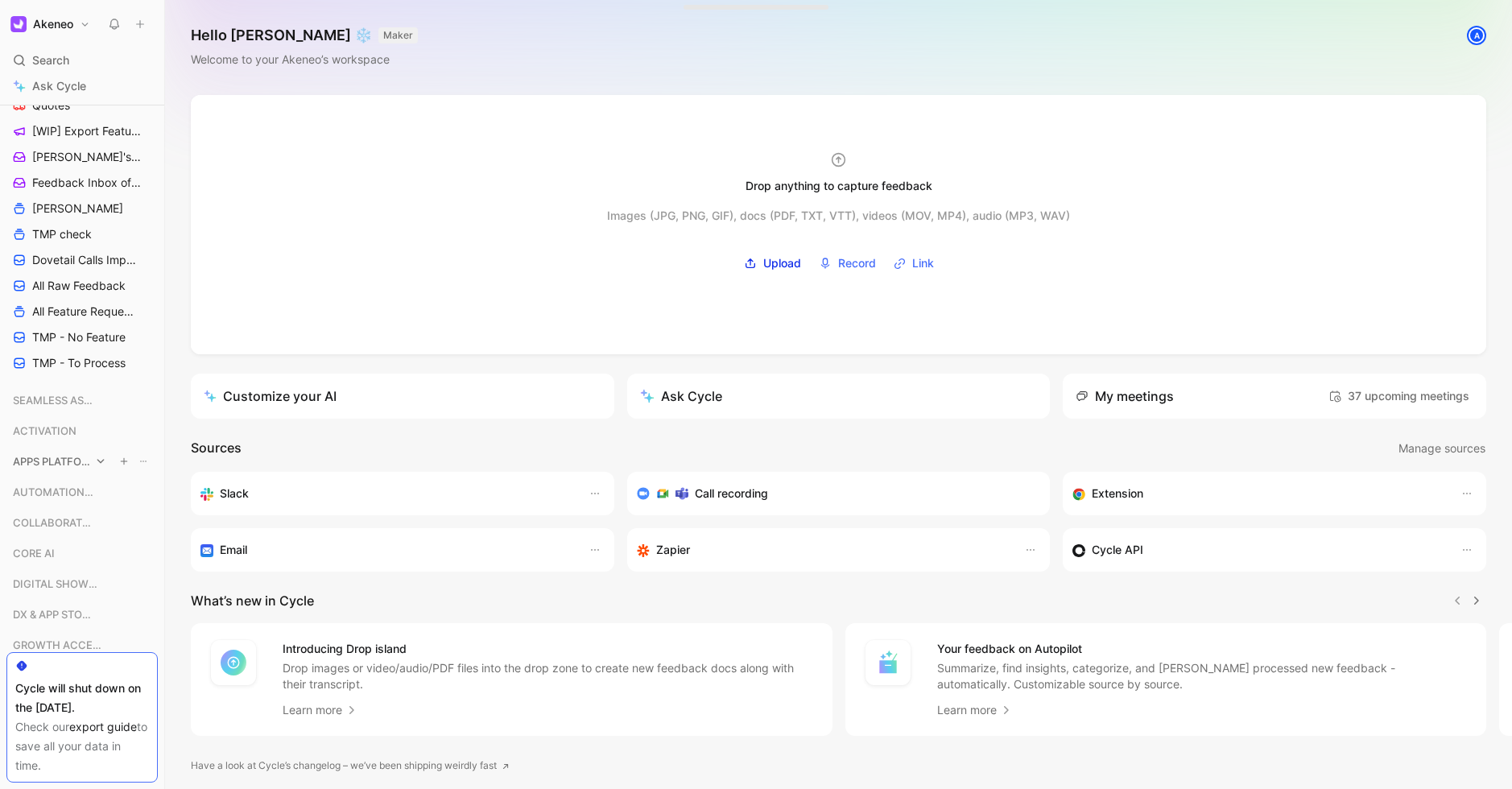
scroll to position [603, 0]
click at [62, 285] on span "All Raw Feedback" at bounding box center [78, 284] width 94 height 16
